Goal: Task Accomplishment & Management: Use online tool/utility

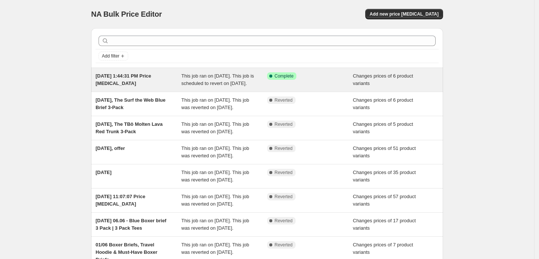
click at [161, 79] on div "[DATE] 1:44:31 PM Price [MEDICAL_DATA]" at bounding box center [139, 79] width 86 height 15
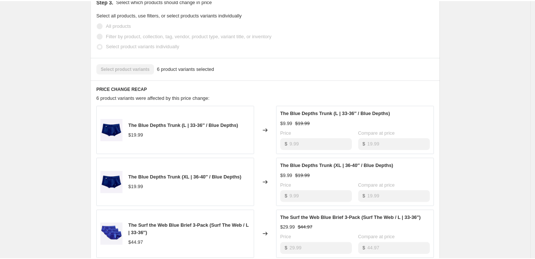
scroll to position [73, 0]
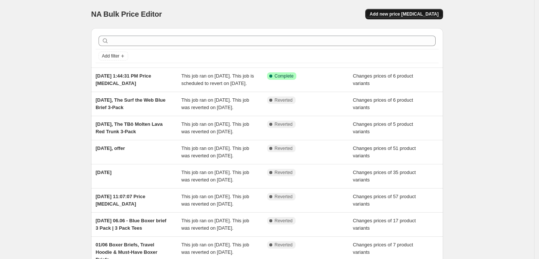
click at [408, 14] on span "Add new price [MEDICAL_DATA]" at bounding box center [404, 14] width 69 height 6
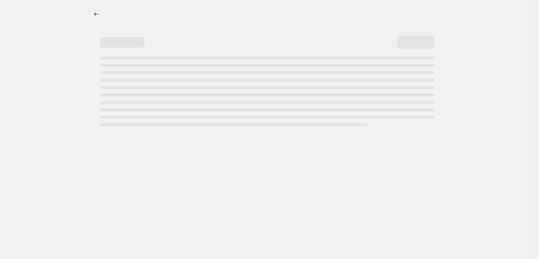
select select "percentage"
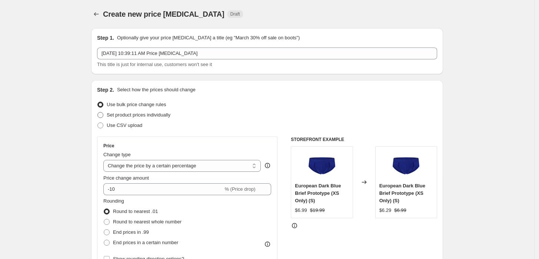
click at [156, 113] on span "Set product prices individually" at bounding box center [139, 115] width 64 height 6
click at [98, 112] on input "Set product prices individually" at bounding box center [98, 112] width 0 height 0
radio input "true"
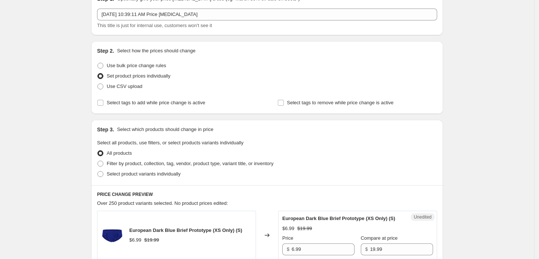
scroll to position [41, 0]
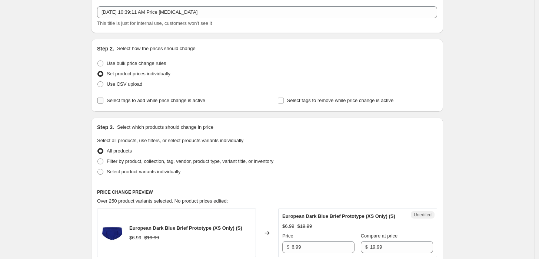
click at [159, 102] on span "Select tags to add while price change is active" at bounding box center [156, 101] width 99 height 6
click at [103, 102] on input "Select tags to add while price change is active" at bounding box center [101, 101] width 6 height 6
checkbox input "true"
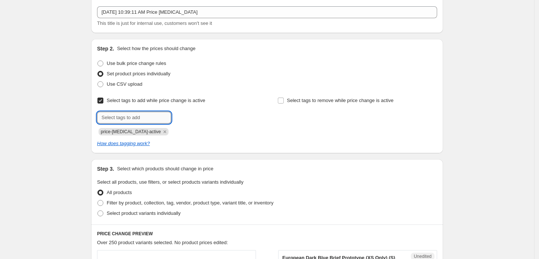
click at [142, 119] on input "text" at bounding box center [134, 118] width 74 height 12
type input "dc"
click at [184, 116] on b "Add" at bounding box center [182, 116] width 9 height 5
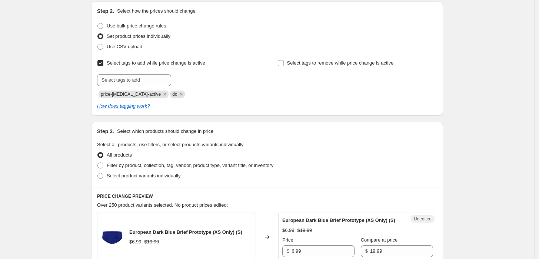
scroll to position [82, 0]
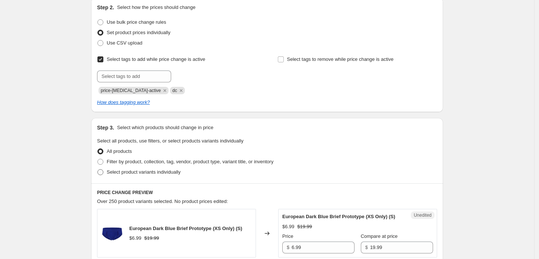
click at [126, 172] on span "Select product variants individually" at bounding box center [144, 172] width 74 height 6
click at [98, 169] on input "Select product variants individually" at bounding box center [98, 169] width 0 height 0
radio input "true"
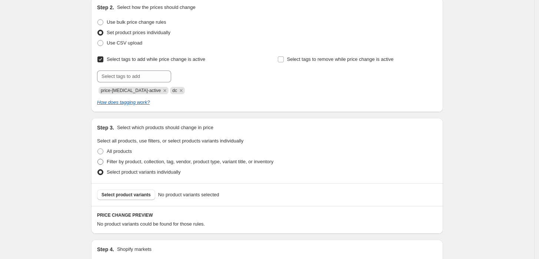
click at [118, 162] on span "Filter by product, collection, tag, vendor, product type, variant title, or inv…" at bounding box center [190, 162] width 167 height 6
click at [98, 159] on input "Filter by product, collection, tag, vendor, product type, variant title, or inv…" at bounding box center [98, 159] width 0 height 0
radio input "true"
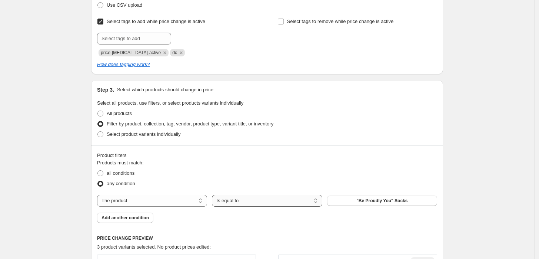
scroll to position [206, 0]
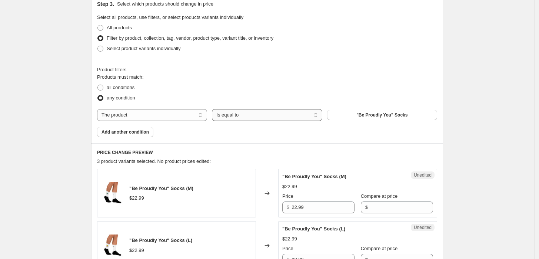
click at [259, 112] on select "Is equal to Is not equal to" at bounding box center [267, 115] width 110 height 12
click at [119, 32] on label "All products" at bounding box center [114, 28] width 35 height 10
click at [98, 25] on input "All products" at bounding box center [98, 25] width 0 height 0
radio input "true"
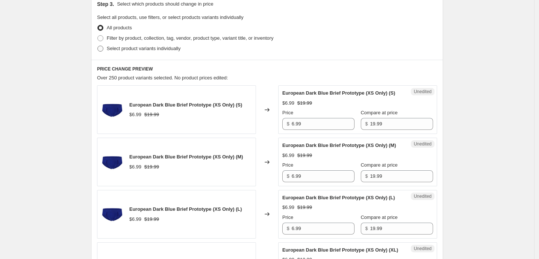
click at [123, 51] on span "Select product variants individually" at bounding box center [144, 49] width 74 height 6
click at [98, 46] on input "Select product variants individually" at bounding box center [98, 46] width 0 height 0
radio input "true"
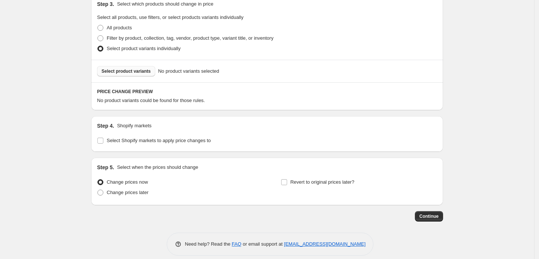
click at [127, 75] on button "Select product variants" at bounding box center [126, 71] width 58 height 10
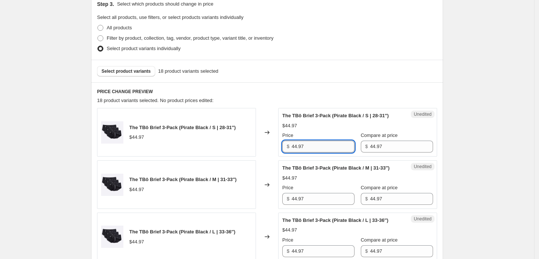
click at [336, 145] on input "44.97" at bounding box center [323, 147] width 63 height 12
click at [314, 151] on input "44.97" at bounding box center [323, 147] width 63 height 12
type input "26.99"
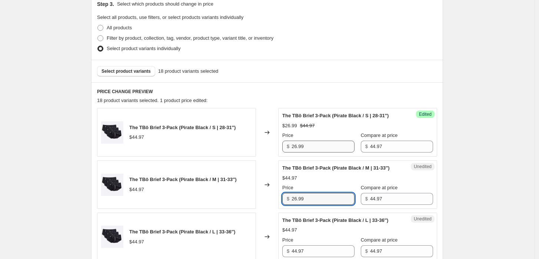
type input "26.99"
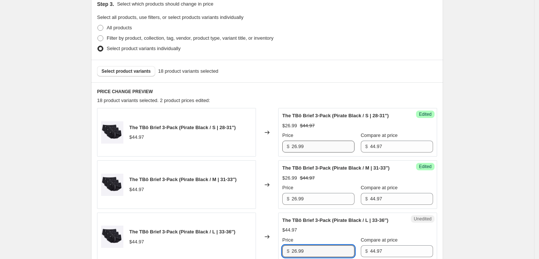
type input "26.99"
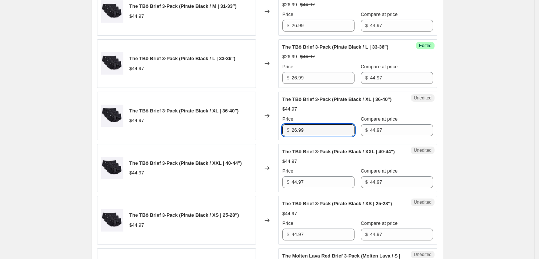
type input "26.99"
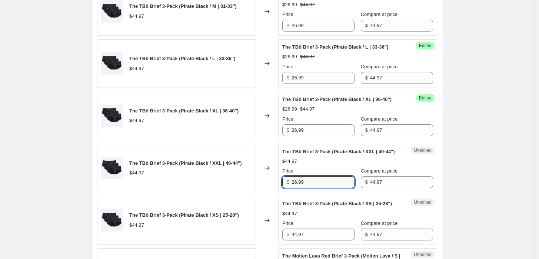
type input "26.99"
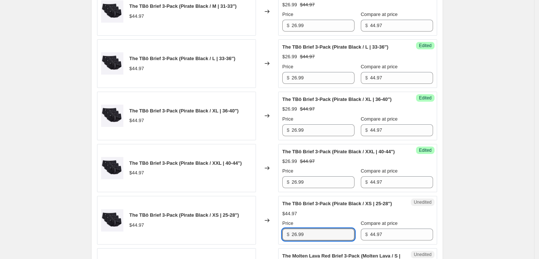
type input "26.99"
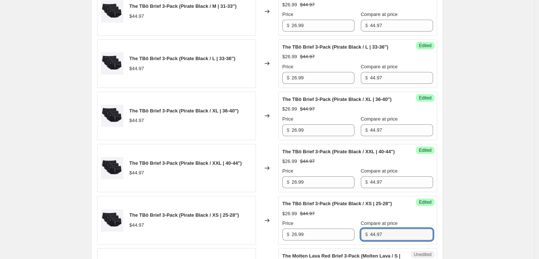
scroll to position [550, 0]
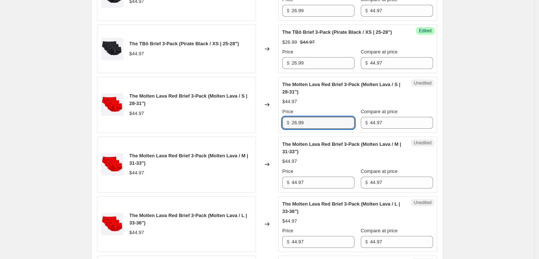
type input "26.99"
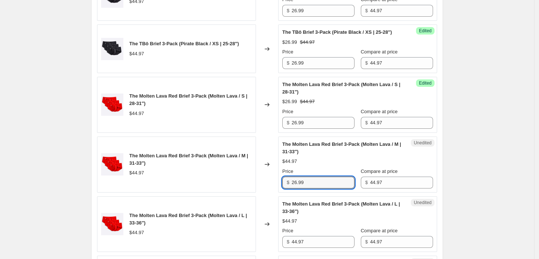
type input "26.99"
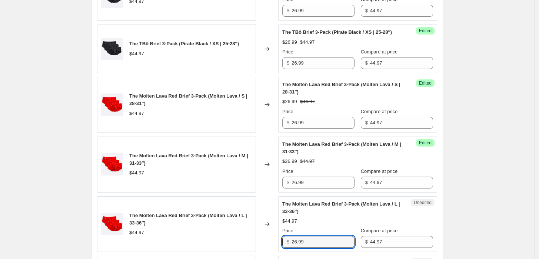
type input "26.99"
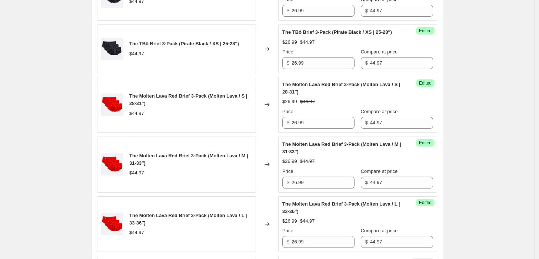
scroll to position [729, 0]
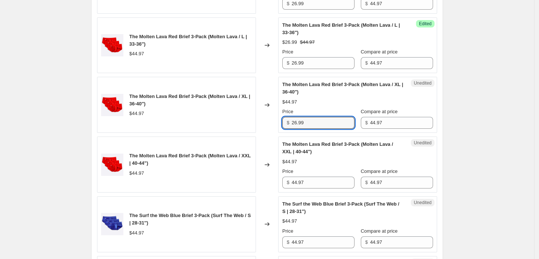
type input "26.99"
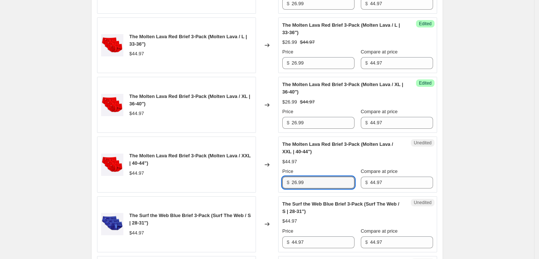
type input "26.99"
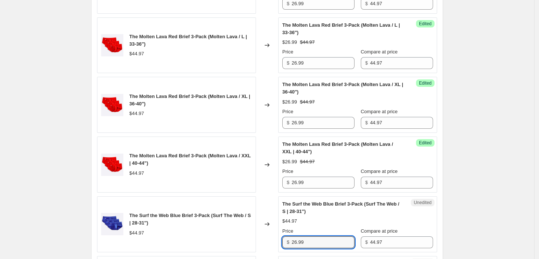
type input "26.99"
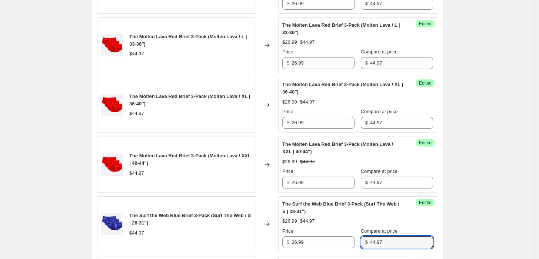
scroll to position [908, 0]
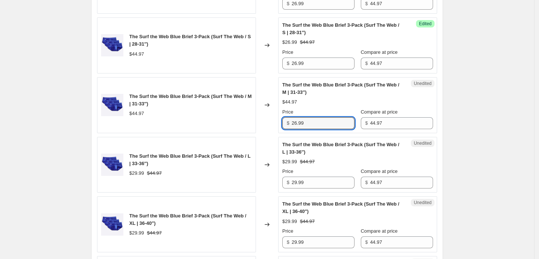
type input "26.99"
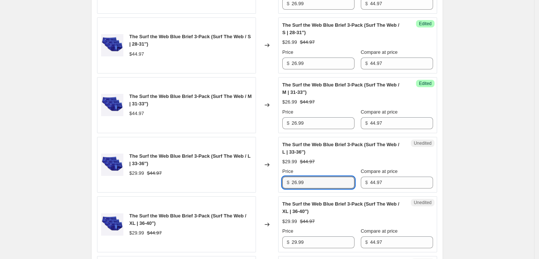
type input "26.99"
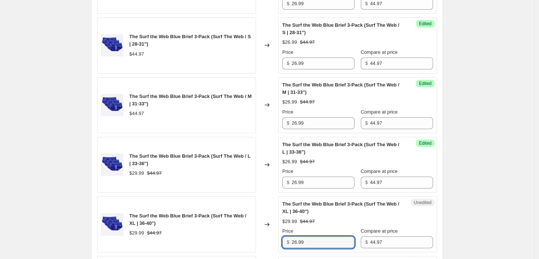
type input "26.99"
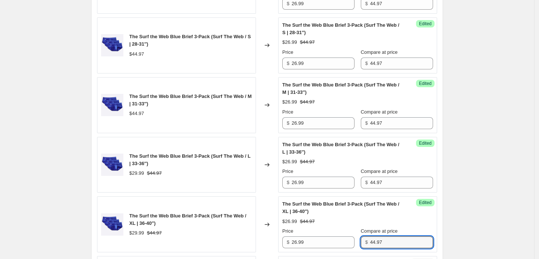
scroll to position [1086, 0]
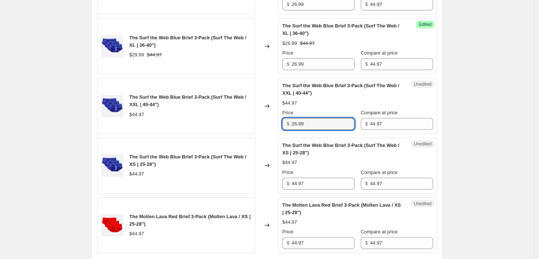
type input "26.99"
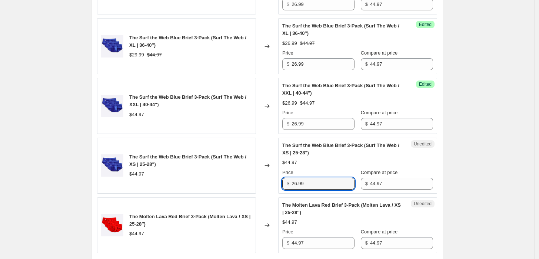
type input "26.99"
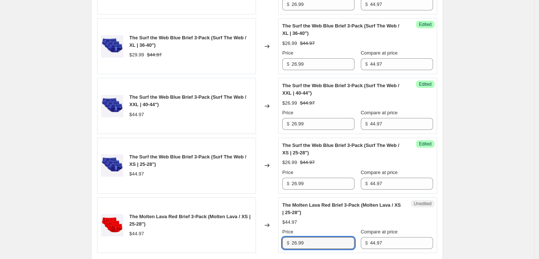
type input "26.99"
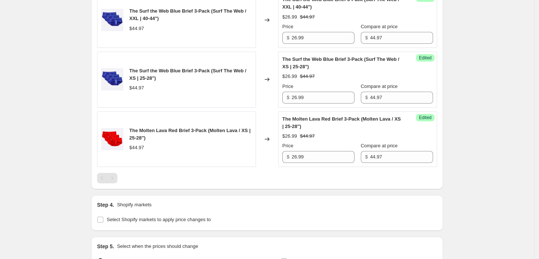
scroll to position [1141, 0]
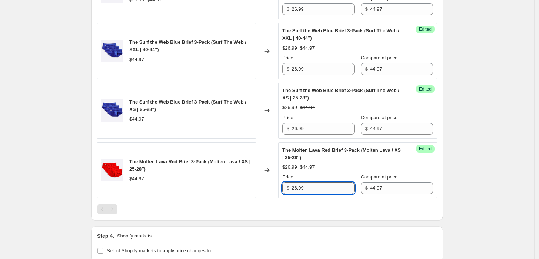
click at [328, 191] on input "26.99" at bounding box center [323, 188] width 63 height 12
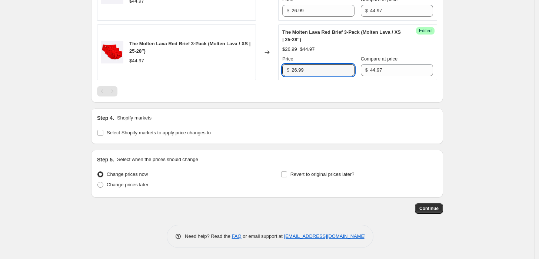
scroll to position [1264, 0]
click at [102, 187] on span at bounding box center [101, 185] width 6 height 6
click at [98, 182] on input "Change prices later" at bounding box center [98, 182] width 0 height 0
radio input "true"
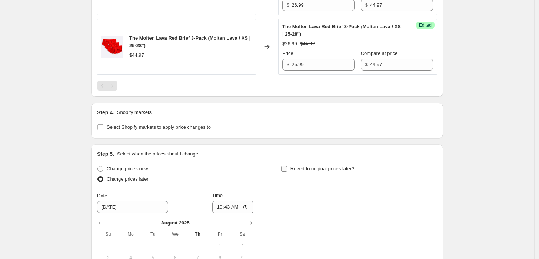
click at [284, 172] on input "Revert to original prices later?" at bounding box center [284, 169] width 6 height 6
checkbox input "true"
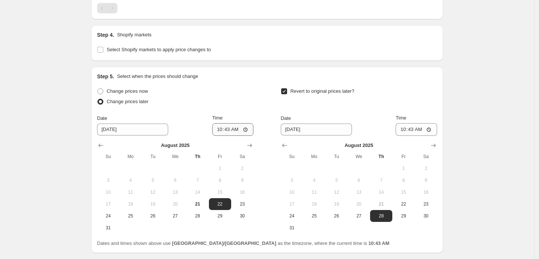
scroll to position [1347, 0]
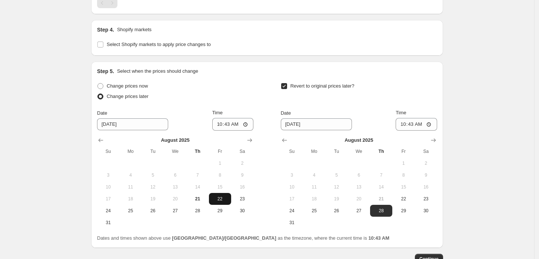
click at [222, 202] on span "22" at bounding box center [220, 199] width 16 height 6
click at [250, 131] on input "10:43" at bounding box center [233, 124] width 42 height 13
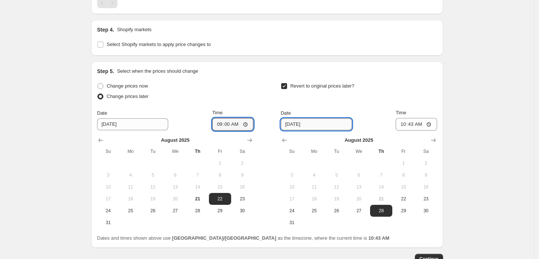
type input "09:00"
click at [308, 130] on input "8/28/2025" at bounding box center [316, 124] width 71 height 12
click at [430, 202] on span "23" at bounding box center [426, 199] width 16 height 6
type input "8/23/2025"
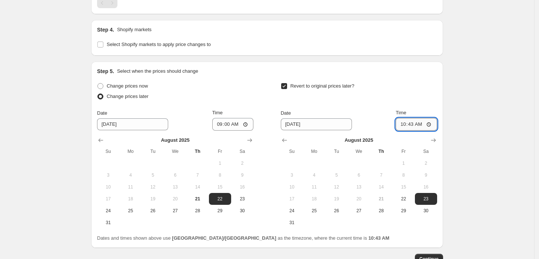
click at [411, 126] on input "10:43" at bounding box center [417, 124] width 42 height 13
click at [403, 131] on input "10:43" at bounding box center [417, 124] width 42 height 13
click at [409, 131] on input "09:43" at bounding box center [417, 124] width 42 height 13
click at [412, 131] on input "09:43" at bounding box center [417, 124] width 42 height 13
type input "09:00"
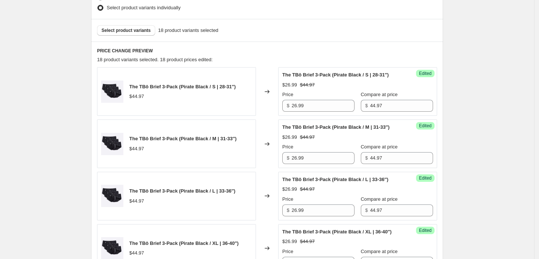
scroll to position [291, 0]
